Goal: Check status: Check status

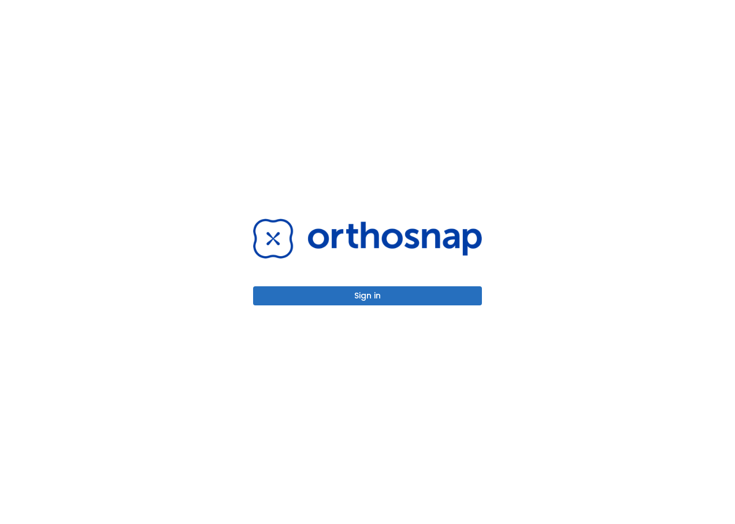
click at [354, 297] on button "Sign in" at bounding box center [367, 295] width 229 height 19
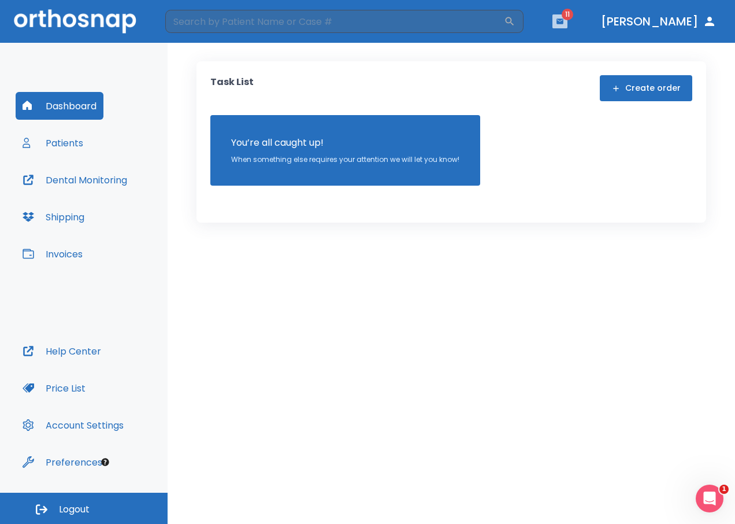
click at [564, 24] on icon "button" at bounding box center [560, 21] width 8 height 8
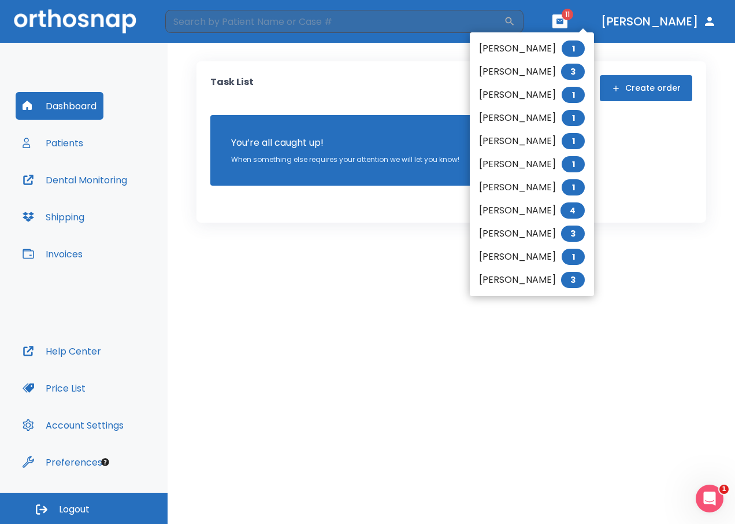
click at [510, 236] on li "[PERSON_NAME] 3" at bounding box center [532, 233] width 124 height 23
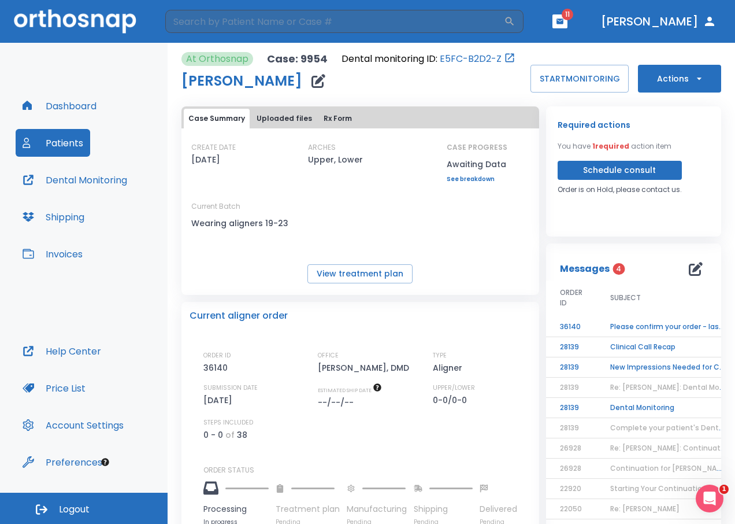
click at [576, 331] on td "36140" at bounding box center [571, 327] width 50 height 20
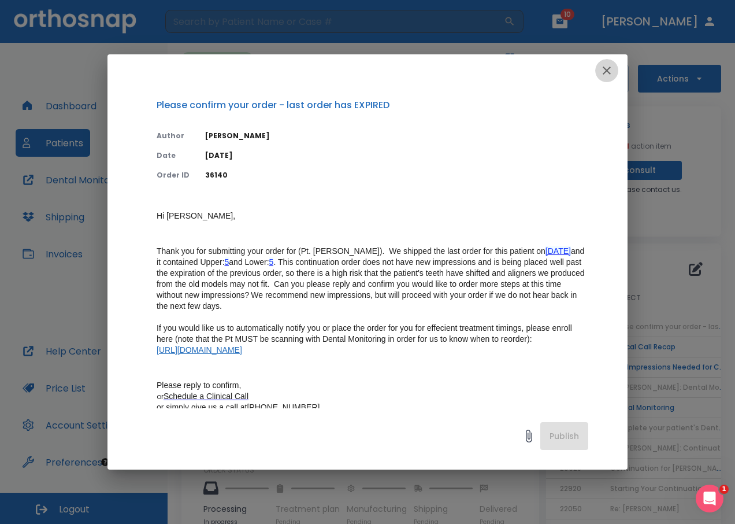
click at [601, 69] on icon "button" at bounding box center [607, 71] width 14 height 14
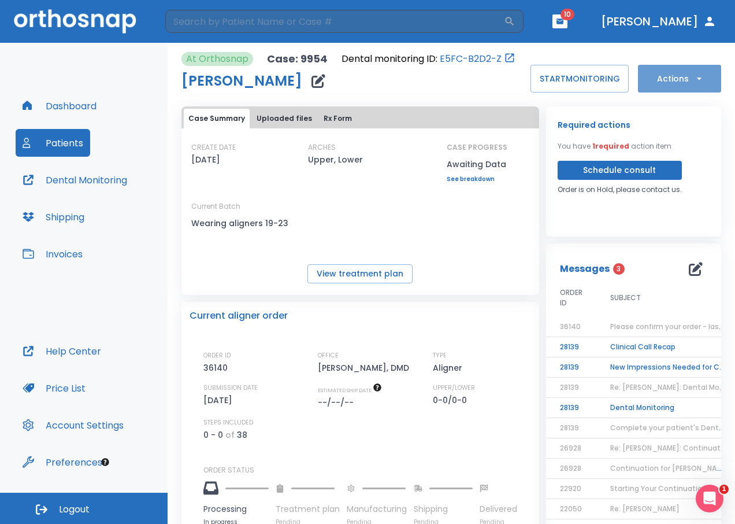
click at [678, 79] on button "Actions" at bounding box center [679, 79] width 83 height 28
